Goal: Transaction & Acquisition: Purchase product/service

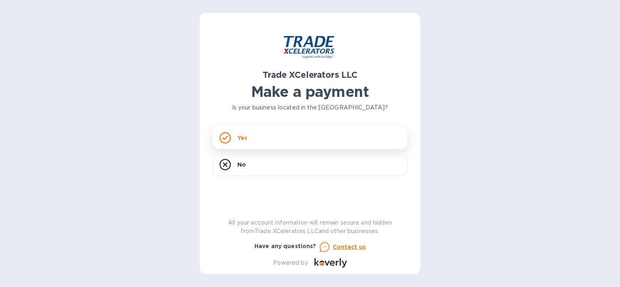
click at [302, 133] on div "Yes" at bounding box center [309, 138] width 195 height 23
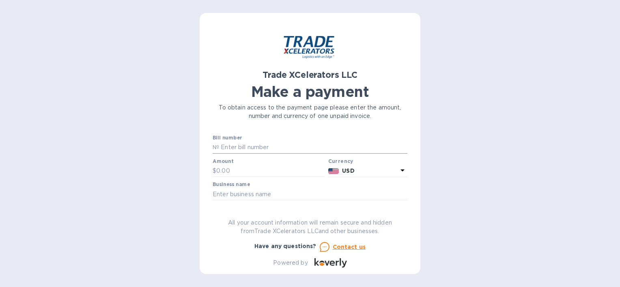
click at [289, 148] on input "text" at bounding box center [313, 148] width 188 height 12
type input "7506252-1"
click at [248, 174] on input "text" at bounding box center [270, 171] width 109 height 12
type input "500"
click at [271, 193] on input "text" at bounding box center [309, 194] width 195 height 12
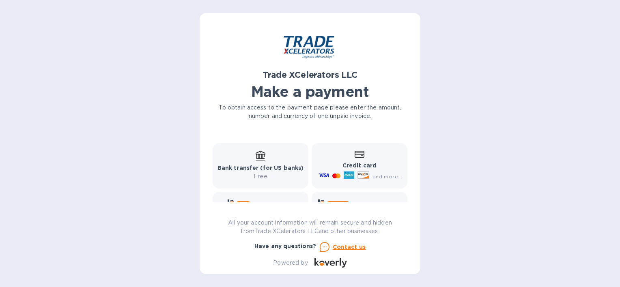
scroll to position [109, 0]
type input "Momentum Worldwide"
click at [350, 166] on b "Credit card" at bounding box center [359, 166] width 34 height 6
click at [362, 160] on div "Credit card and more..." at bounding box center [359, 166] width 85 height 31
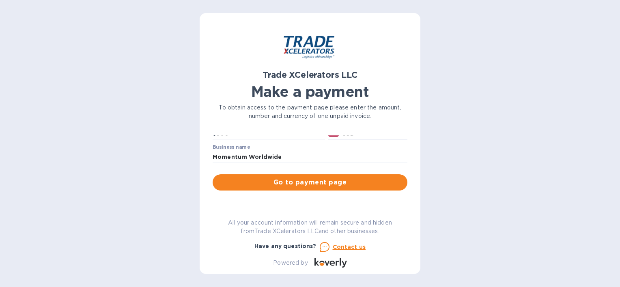
scroll to position [65, 0]
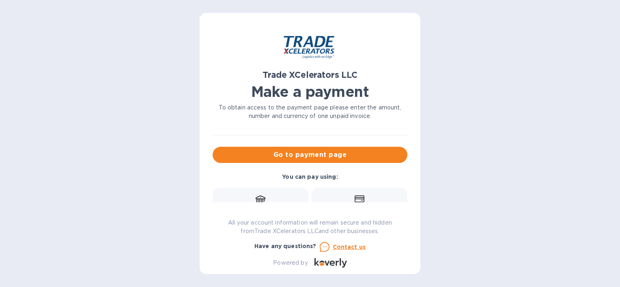
click at [350, 163] on div "Go to payment page" at bounding box center [310, 154] width 198 height 19
click at [349, 159] on span "Go to payment page" at bounding box center [310, 155] width 182 height 10
